Goal: Find specific page/section: Find specific page/section

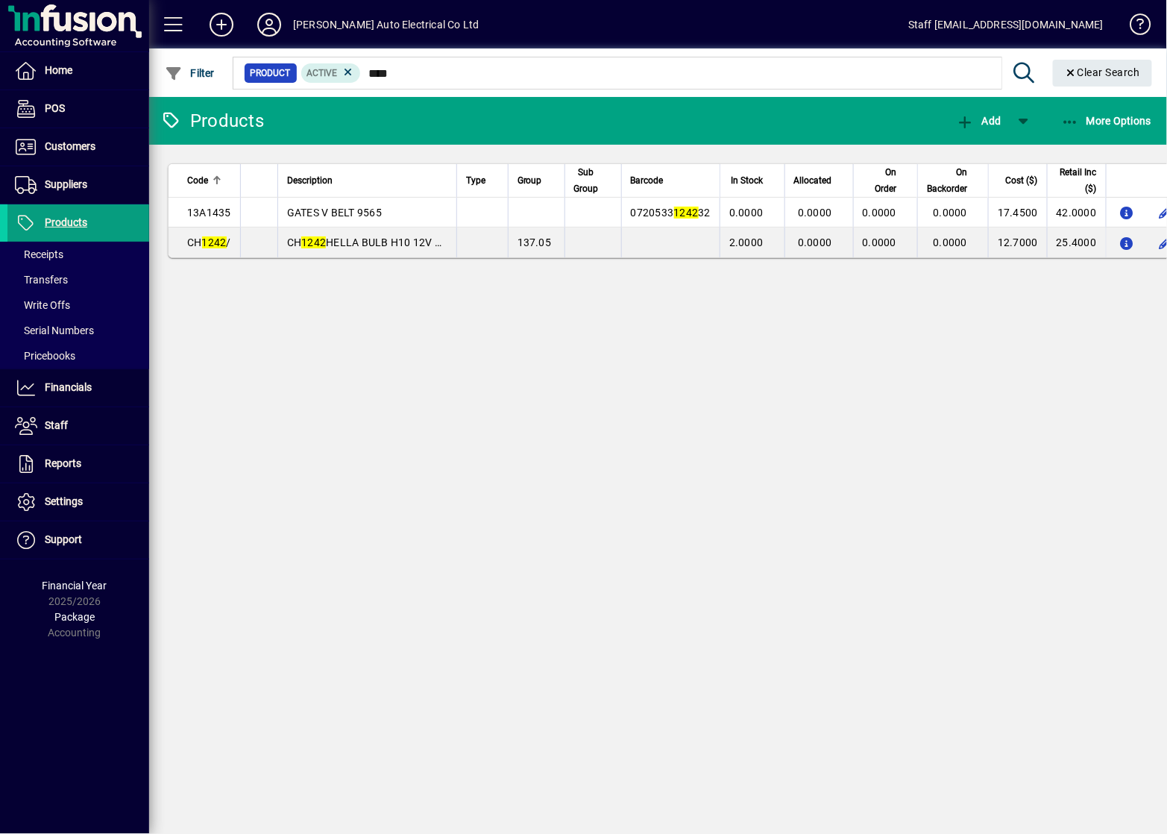
click at [578, 83] on mat-chip-set "Product Active ****" at bounding box center [617, 72] width 768 height 31
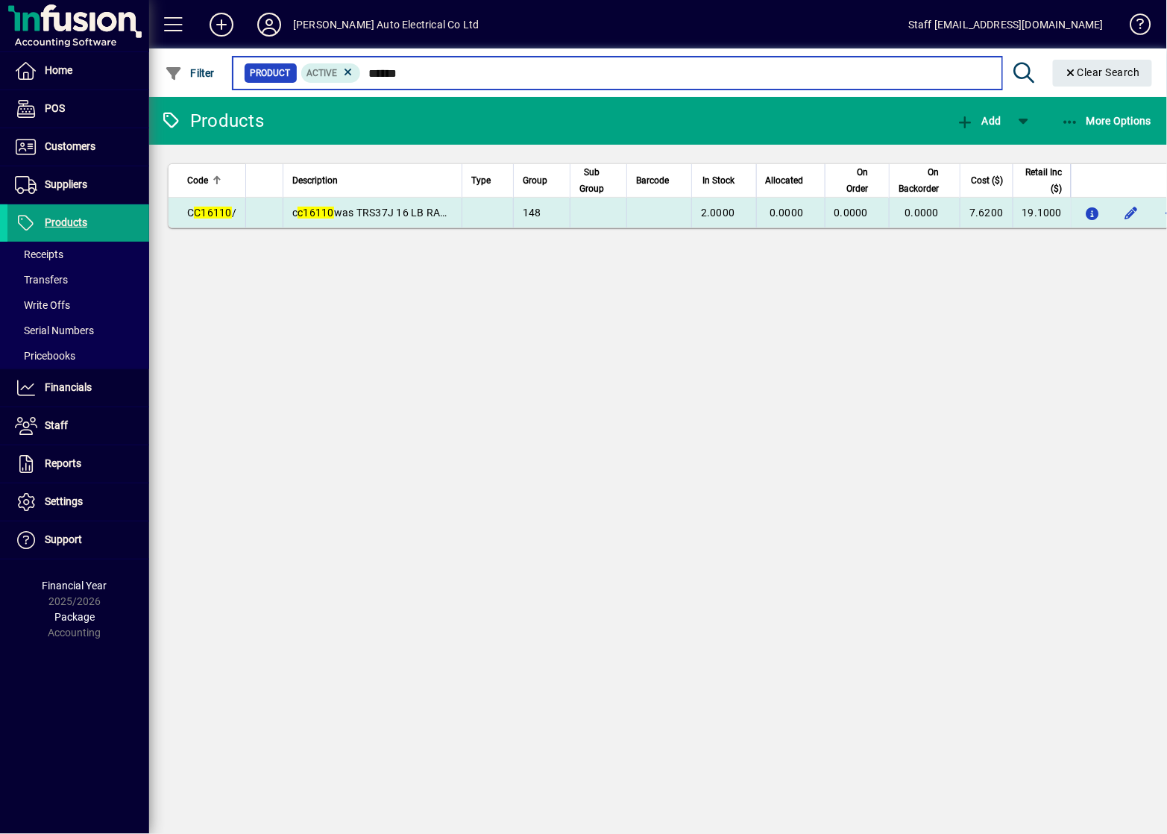
type input "******"
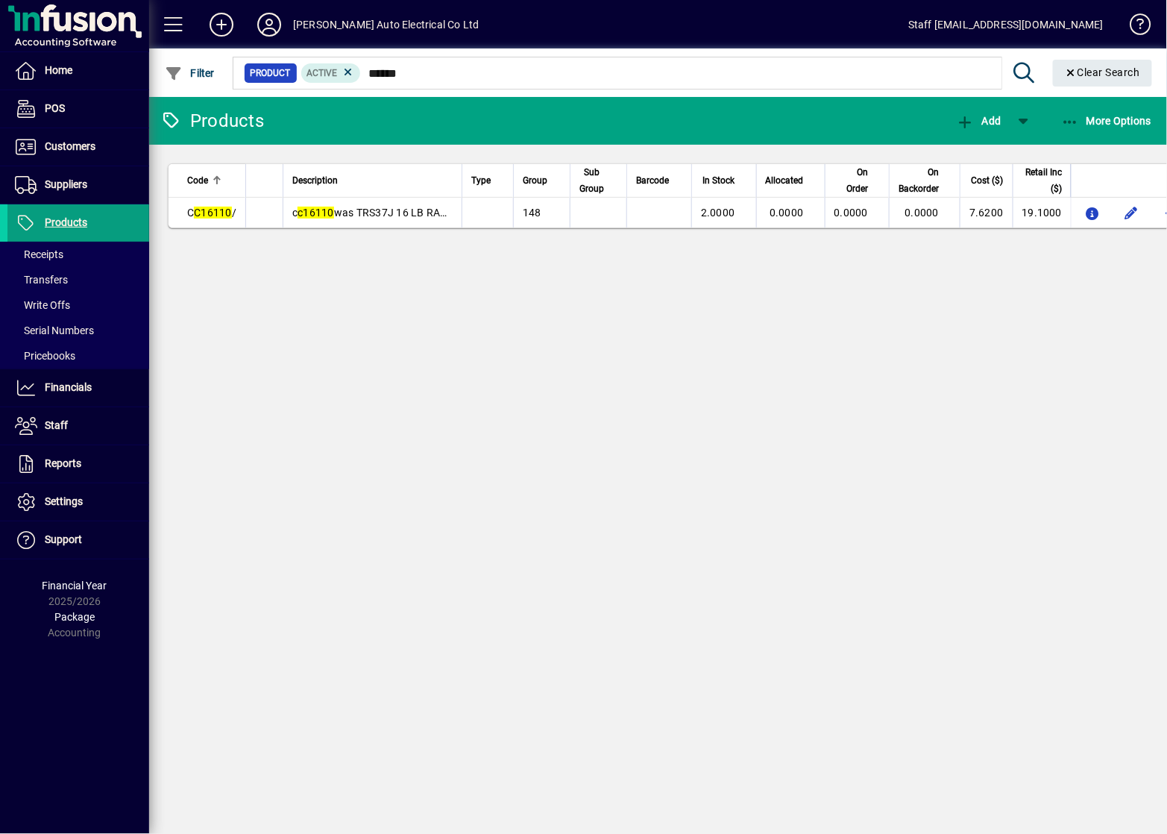
click at [465, 452] on div "Products Add More Options Code Description Type Group Sub Group Barcode In Stoc…" at bounding box center [658, 465] width 1018 height 737
